Goal: Information Seeking & Learning: Understand process/instructions

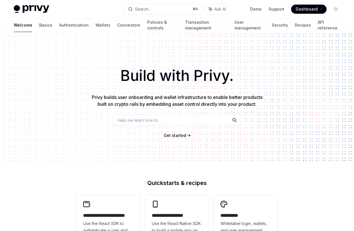
scroll to position [86, 0]
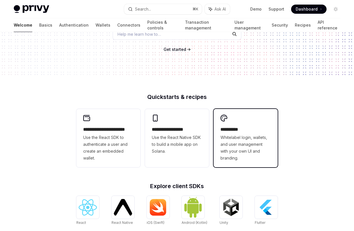
click at [238, 150] on span "Whitelabel login, wallets, and user management with your own UI and branding." at bounding box center [245, 147] width 50 height 27
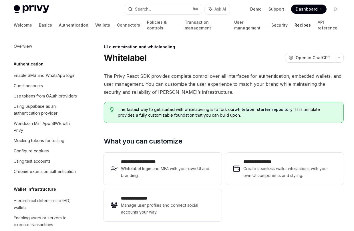
scroll to position [232, 0]
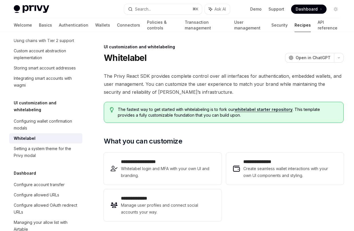
click at [261, 110] on link "whitelabel starter repository" at bounding box center [263, 109] width 58 height 5
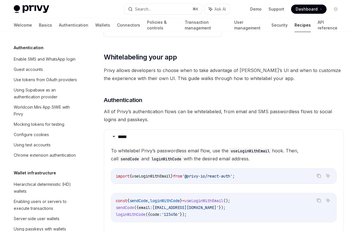
scroll to position [0, 0]
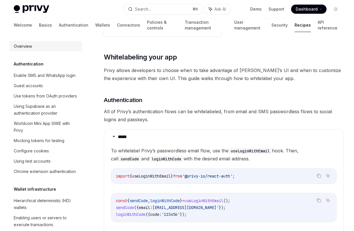
click at [50, 46] on div "Overview" at bounding box center [46, 46] width 65 height 7
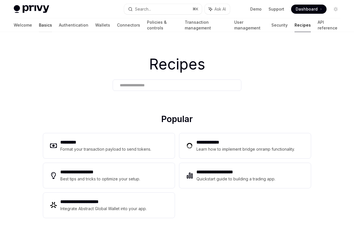
click at [39, 24] on link "Basics" at bounding box center [45, 25] width 13 height 14
type textarea "*"
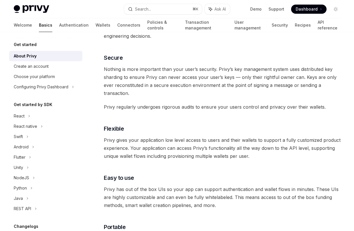
scroll to position [294, 0]
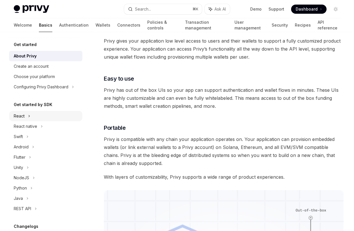
click at [33, 115] on div "React" at bounding box center [45, 116] width 73 height 10
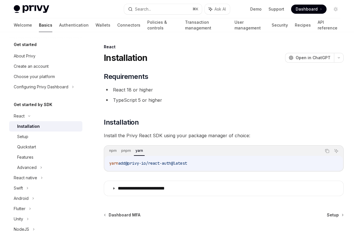
drag, startPoint x: 197, startPoint y: 163, endPoint x: 108, endPoint y: 163, distance: 89.5
click at [107, 163] on div "yarn add @privy-io/react-auth@latest" at bounding box center [224, 163] width 238 height 15
copy span "yarn add @privy-io/react-auth@latest"
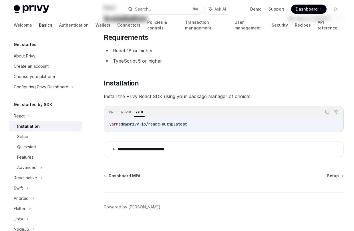
scroll to position [50, 0]
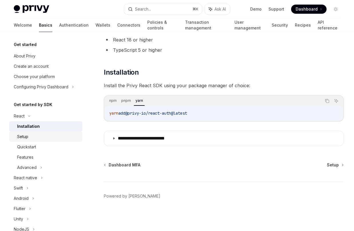
click at [70, 137] on div "Setup" at bounding box center [48, 136] width 62 height 7
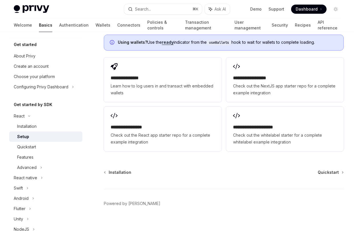
scroll to position [737, 0]
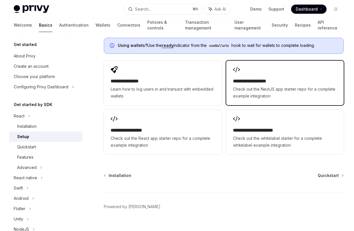
click at [264, 93] on span "Check out the NextJS app starter repo for a complete example integration" at bounding box center [285, 93] width 104 height 14
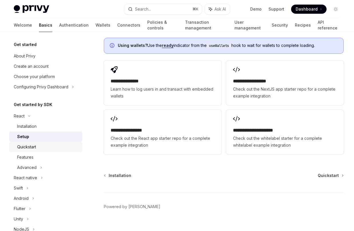
click at [70, 146] on div "Quickstart" at bounding box center [48, 147] width 62 height 7
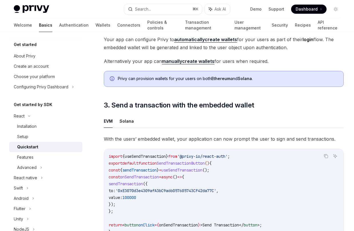
scroll to position [397, 0]
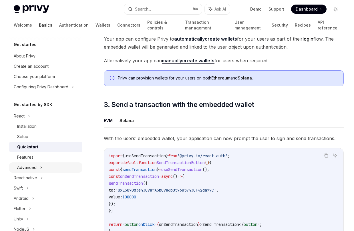
click at [42, 168] on icon at bounding box center [41, 167] width 2 height 7
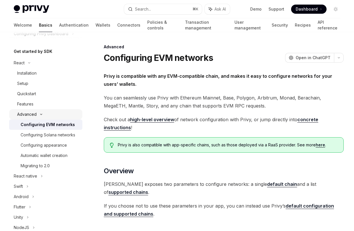
scroll to position [65, 0]
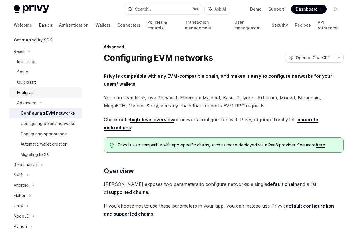
click at [49, 92] on div "Features" at bounding box center [48, 92] width 62 height 7
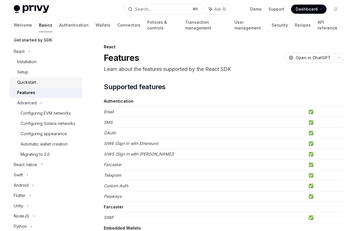
click at [47, 86] on link "Quickstart" at bounding box center [45, 82] width 73 height 10
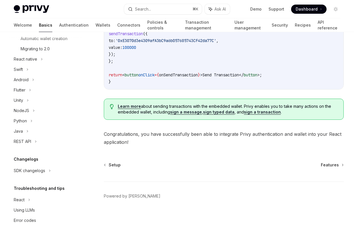
scroll to position [176, 0]
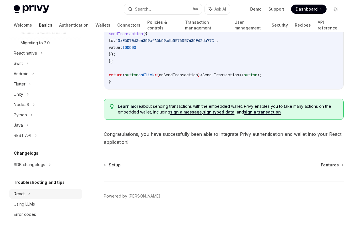
click at [47, 194] on div "React" at bounding box center [45, 194] width 73 height 10
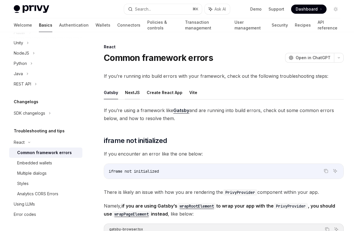
click at [130, 95] on button "NextJS" at bounding box center [132, 92] width 15 height 13
type textarea "*"
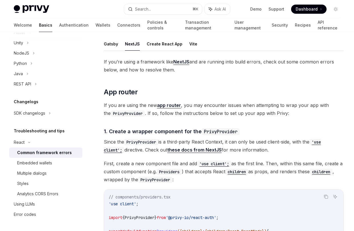
scroll to position [43, 0]
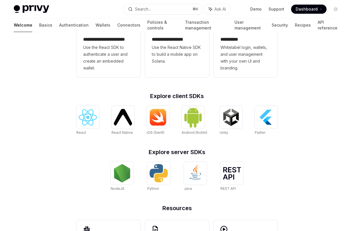
scroll to position [174, 0]
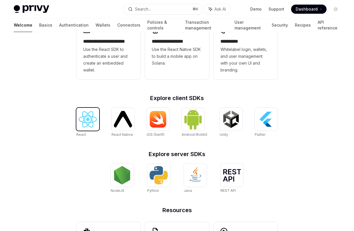
click at [91, 117] on img at bounding box center [88, 119] width 18 height 16
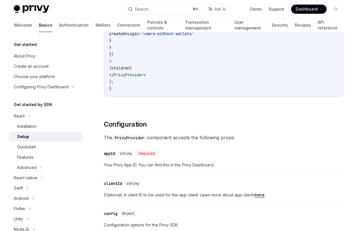
scroll to position [341, 0]
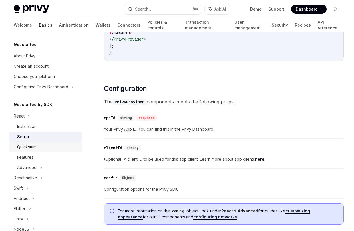
click at [45, 150] on div "Quickstart" at bounding box center [48, 147] width 62 height 7
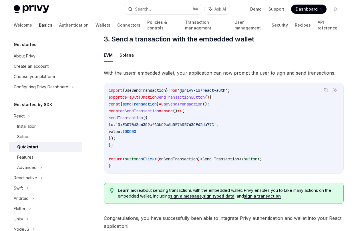
scroll to position [554, 0]
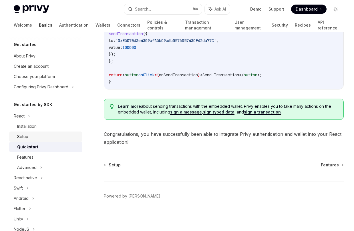
click at [62, 137] on div "Setup" at bounding box center [48, 136] width 62 height 7
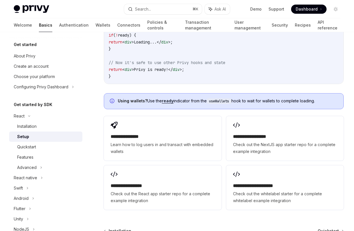
scroll to position [747, 0]
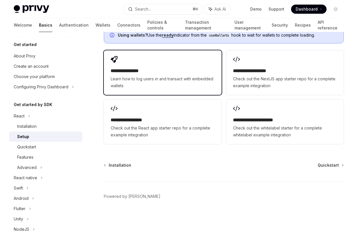
click at [203, 81] on span "Learn how to log users in and transact with embedded wallets" at bounding box center [163, 82] width 104 height 14
type textarea "*"
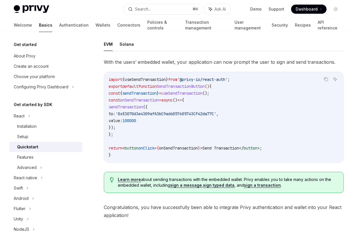
scroll to position [516, 0]
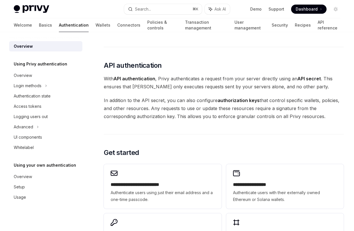
scroll to position [370, 0]
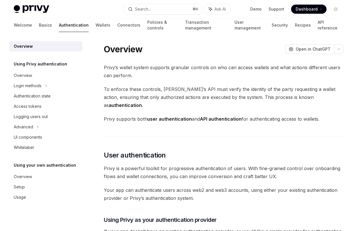
scroll to position [99, 0]
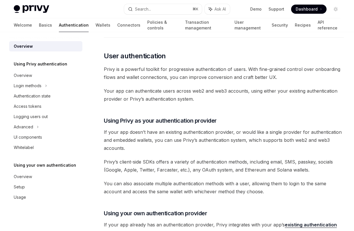
click at [198, 87] on span "Your app can authenticate users across web2 and web3 accounts, using either you…" at bounding box center [224, 95] width 240 height 16
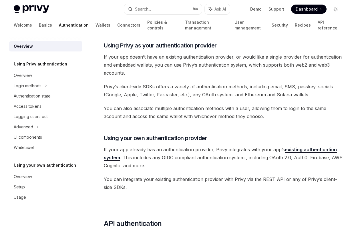
scroll to position [174, 0]
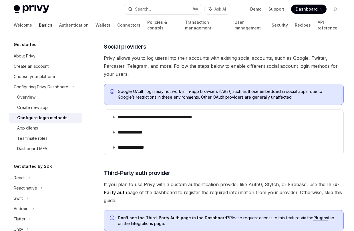
scroll to position [179, 0]
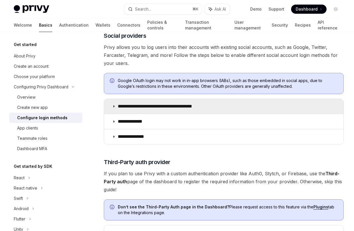
click at [158, 103] on summary "**********" at bounding box center [223, 106] width 239 height 15
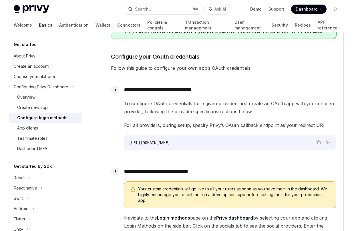
scroll to position [436, 0]
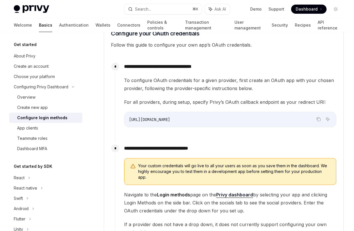
drag, startPoint x: 129, startPoint y: 117, endPoint x: 240, endPoint y: 118, distance: 110.9
click at [240, 118] on code "https://auth.privy.io/api/v1/oauth/callback" at bounding box center [230, 119] width 202 height 7
copy span "https://auth.privy.io/api/v1/oauth/callback"
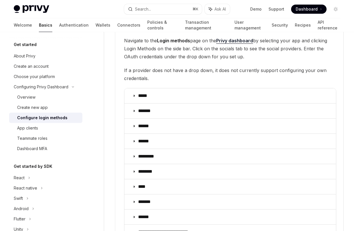
scroll to position [612, 0]
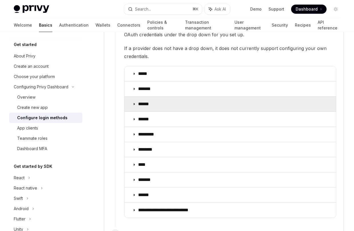
click at [234, 97] on summary "******" at bounding box center [230, 104] width 212 height 15
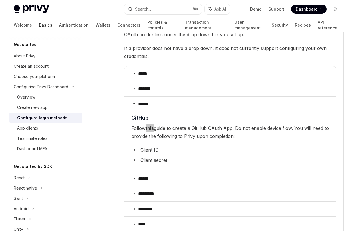
drag, startPoint x: 151, startPoint y: 123, endPoint x: 268, endPoint y: 1, distance: 169.0
click at [0, 0] on div "**********" at bounding box center [177, 158] width 354 height 1540
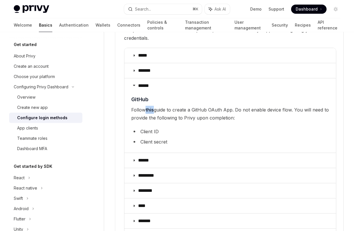
scroll to position [644, 0]
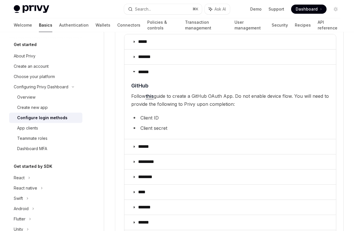
click at [318, 99] on span "Follow this guide to create a GitHub OAuth App. Do not enable device flow. You …" at bounding box center [230, 100] width 198 height 16
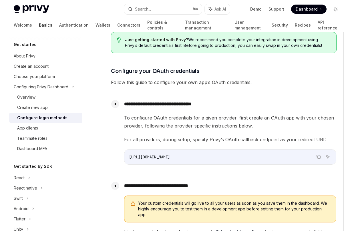
scroll to position [398, 0]
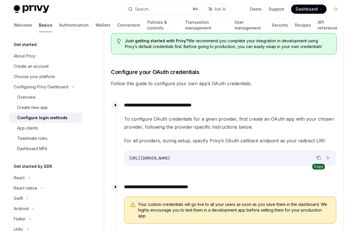
click at [318, 159] on icon "Copy the contents from the code block" at bounding box center [318, 158] width 5 height 5
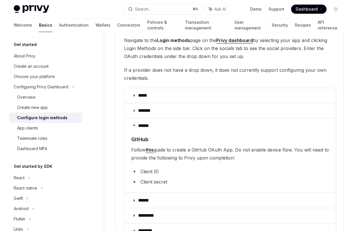
scroll to position [635, 0]
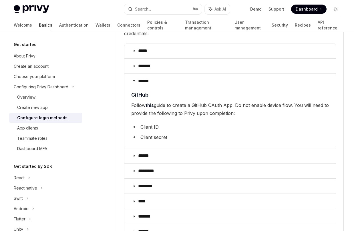
drag, startPoint x: 243, startPoint y: 107, endPoint x: 130, endPoint y: 94, distance: 114.0
click at [129, 93] on details "****** ​ GitHub Follow this guide to create a GitHub OAuth App. Do not enable d…" at bounding box center [230, 110] width 212 height 75
copy span "Follow this guide to create a GitHub OAuth App. Do not enable device flow. You …"
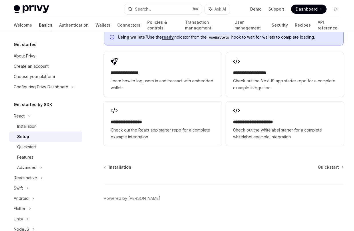
scroll to position [747, 0]
